Goal: Find specific page/section: Find specific page/section

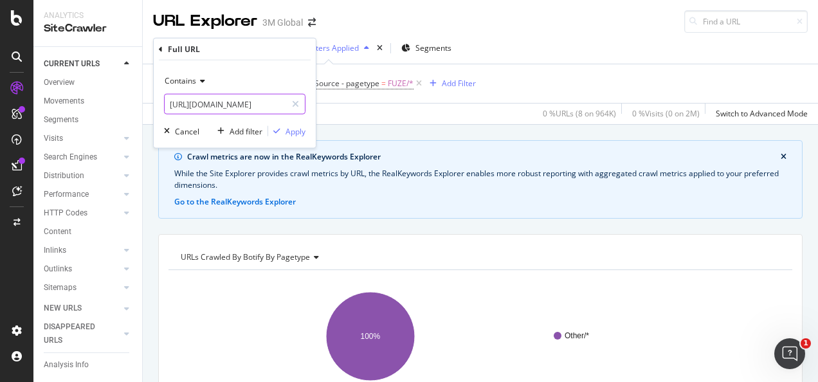
scroll to position [330, 0]
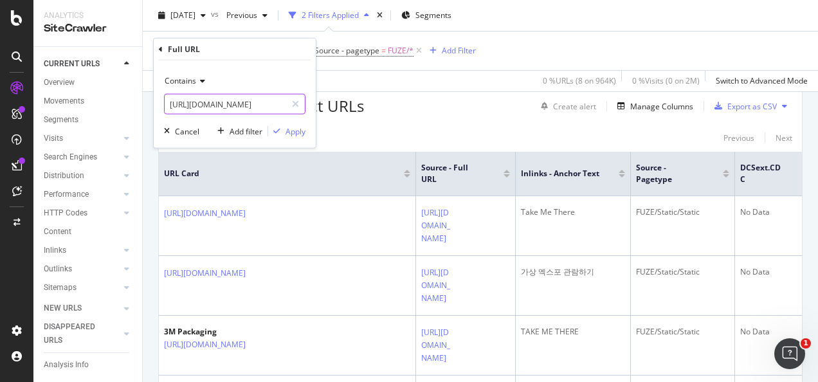
click at [294, 107] on icon at bounding box center [295, 104] width 7 height 9
click at [262, 107] on input "text" at bounding box center [235, 104] width 140 height 21
paste input "[URL][DOMAIN_NAME]"
type input "[URL][DOMAIN_NAME]"
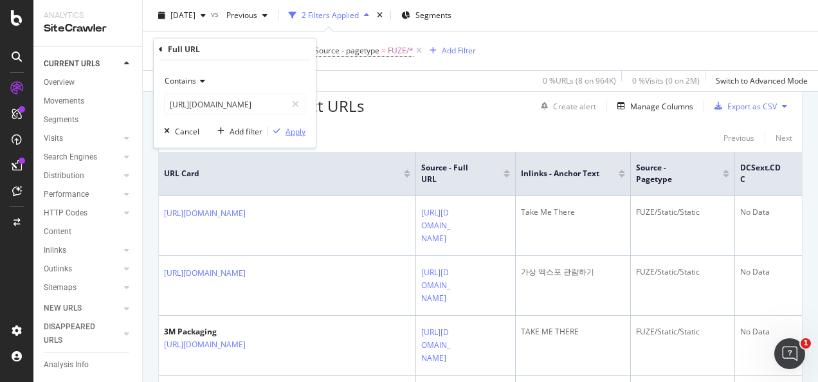
click at [300, 126] on div "Apply" at bounding box center [295, 130] width 20 height 11
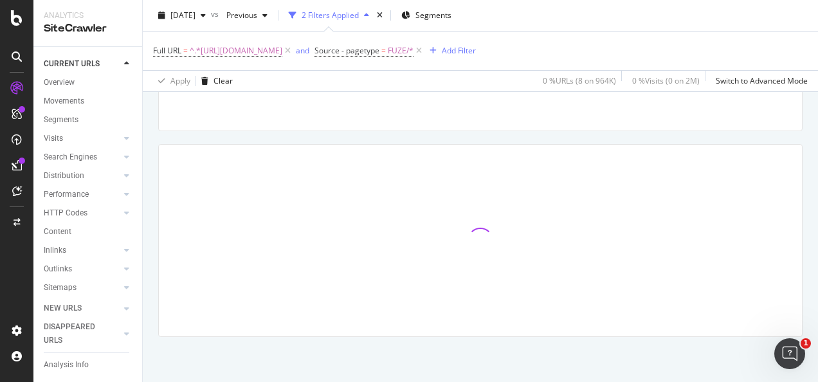
scroll to position [270, 0]
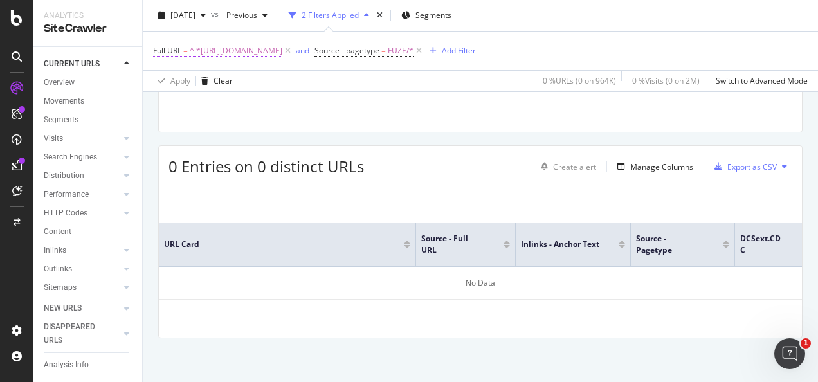
click at [251, 49] on span "^.*[URL][DOMAIN_NAME]" at bounding box center [236, 51] width 93 height 18
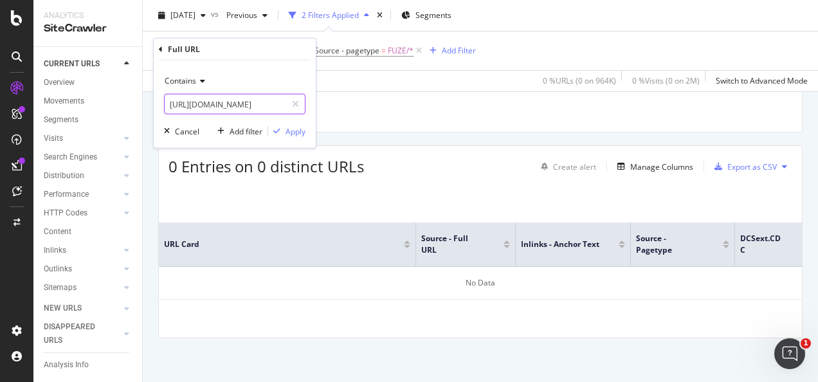
drag, startPoint x: 293, startPoint y: 100, endPoint x: 276, endPoint y: 98, distance: 16.8
click at [292, 100] on icon at bounding box center [295, 104] width 7 height 9
click at [276, 98] on input "text" at bounding box center [235, 104] width 140 height 21
paste input "[URL][DOMAIN_NAME]"
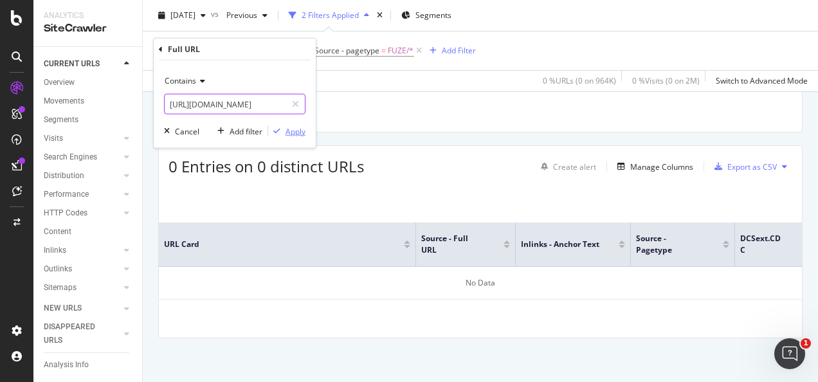
type input "[URL][DOMAIN_NAME]"
click at [298, 132] on div "Apply" at bounding box center [295, 130] width 20 height 11
